Goal: Information Seeking & Learning: Learn about a topic

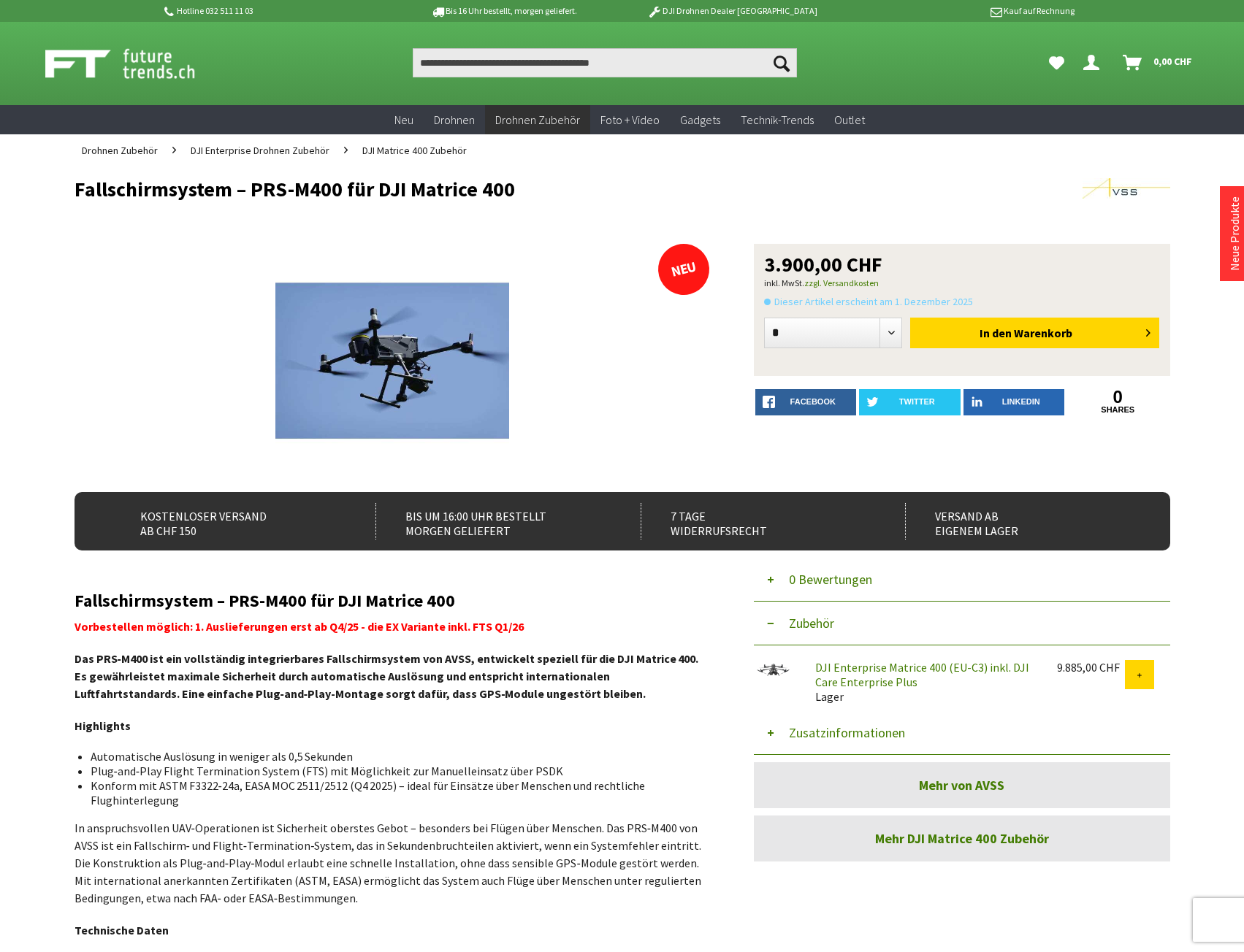
click at [582, 743] on div "Fallschirmsystem – PRS-M400 für DJI Matrice 400 Vorbestellen möglich: 1. Auslie…" at bounding box center [392, 906] width 635 height 631
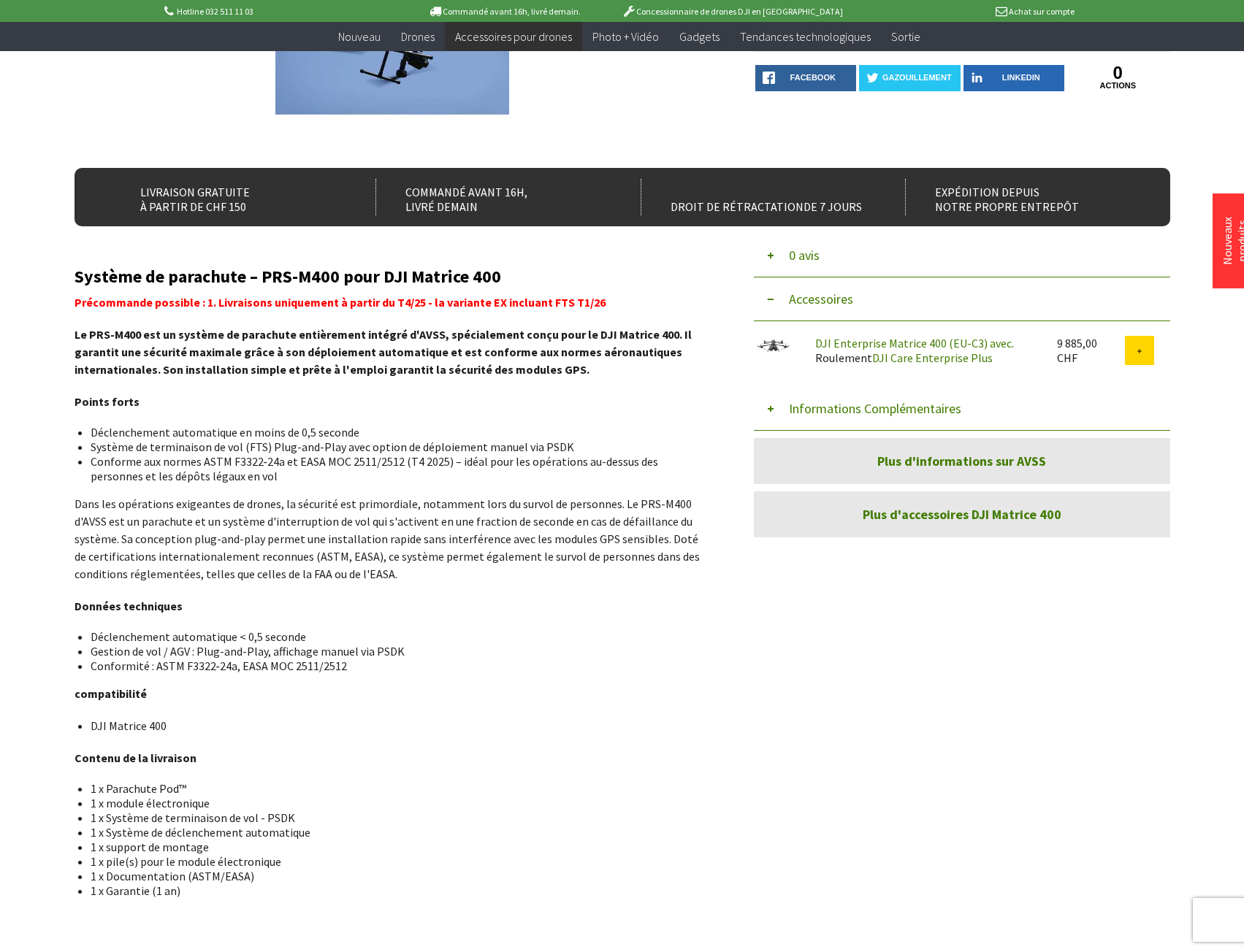
scroll to position [292, 0]
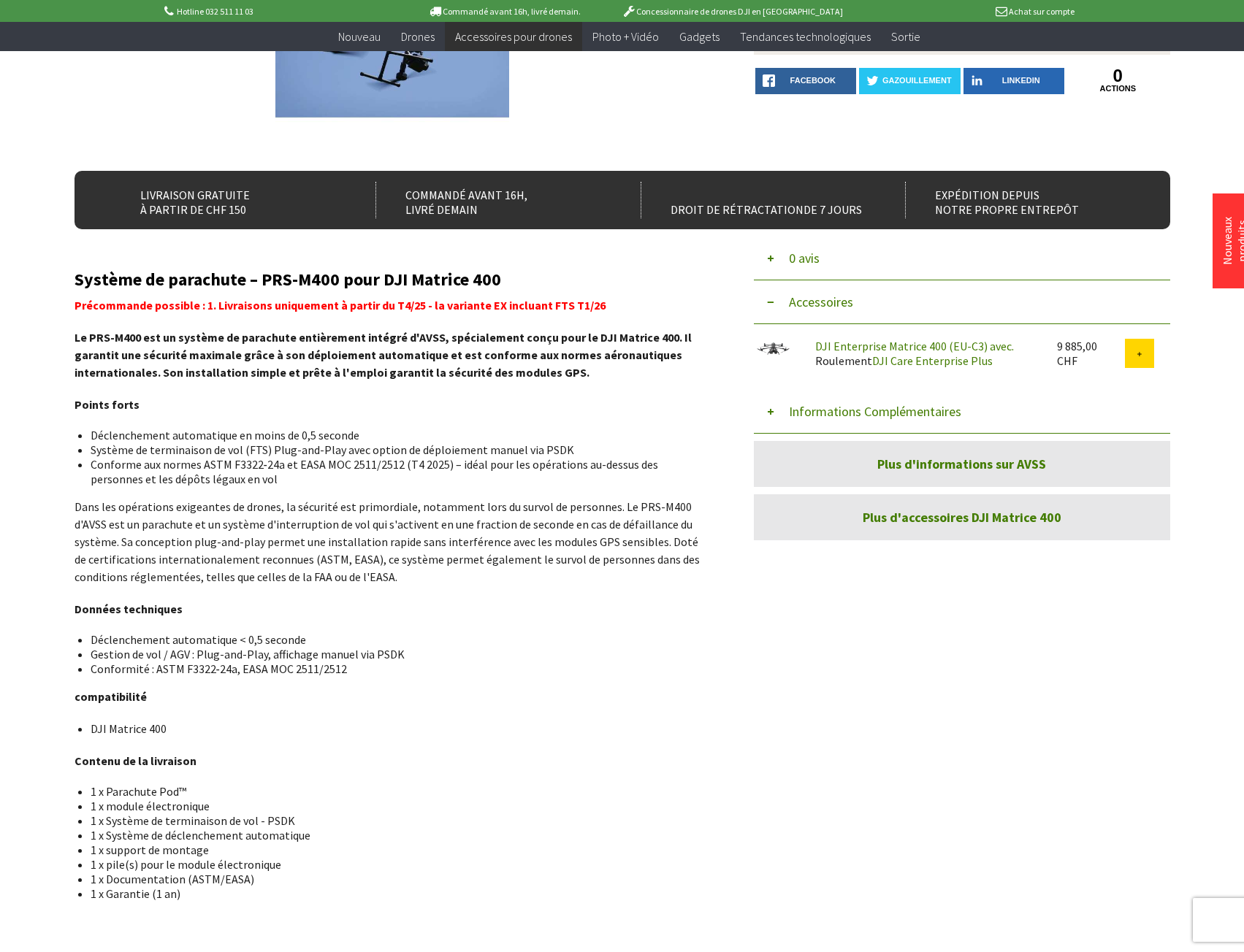
click at [869, 467] on link "Plus d'informations sur AVSS" at bounding box center [961, 464] width 416 height 46
click at [978, 516] on font "Plus d'accessoires DJI Matrice 400" at bounding box center [962, 517] width 199 height 16
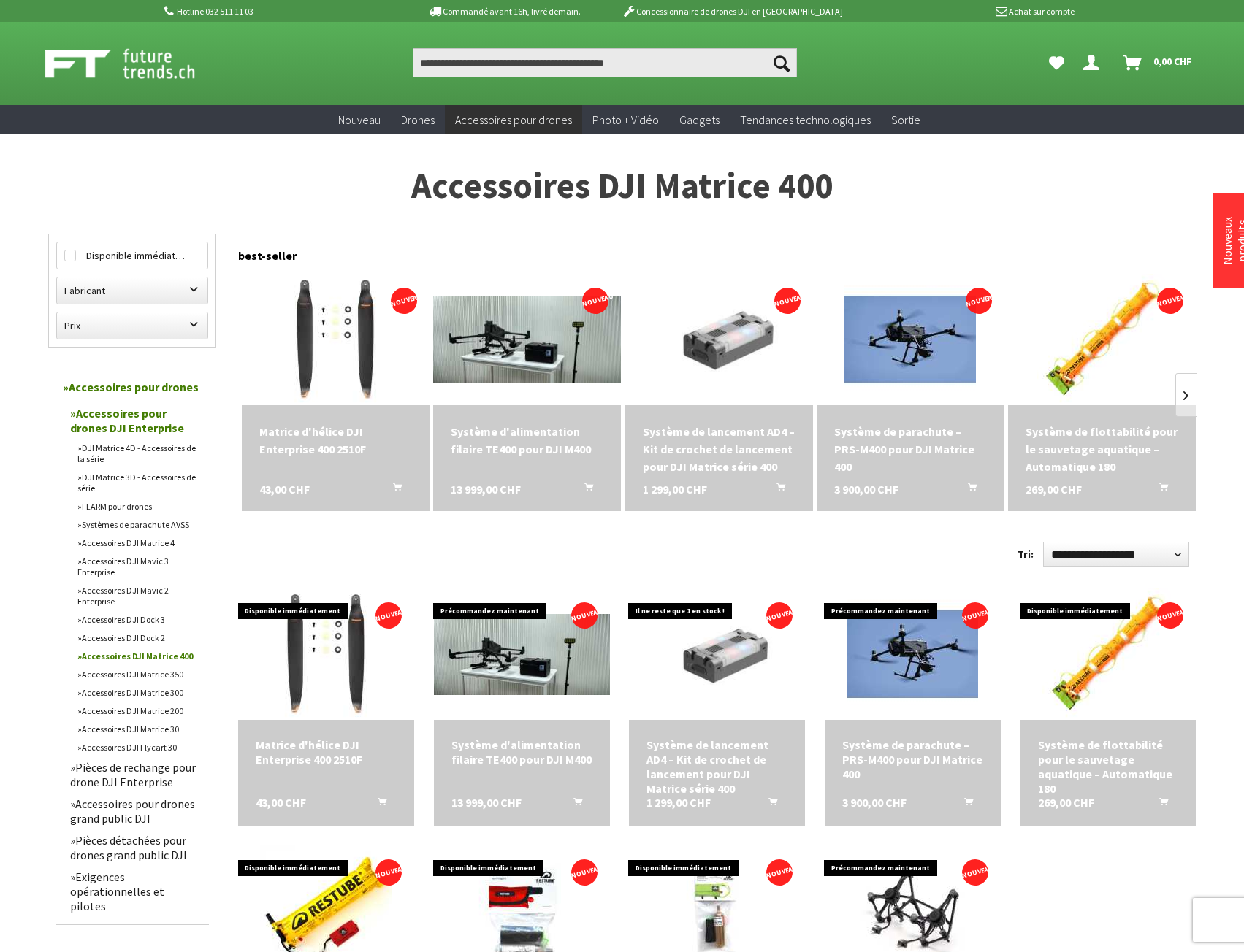
click at [929, 454] on font "Système de parachute – PRS-M400 pour DJI Matrice 400" at bounding box center [905, 449] width 141 height 49
